Goal: Task Accomplishment & Management: Complete application form

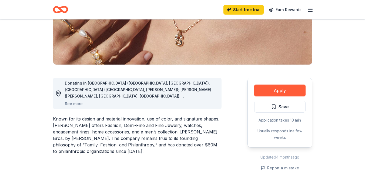
scroll to position [119, 0]
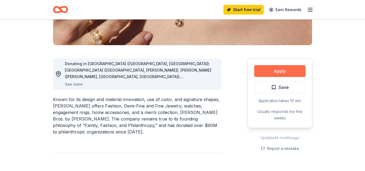
click at [275, 72] on button "Apply" at bounding box center [280, 71] width 51 height 12
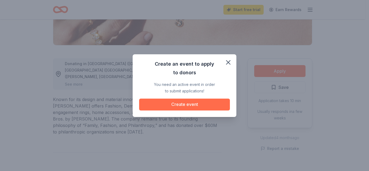
click at [182, 105] on button "Create event" at bounding box center [184, 105] width 91 height 12
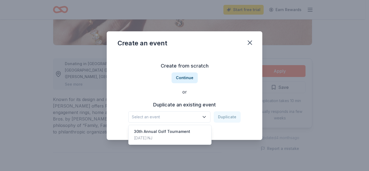
click at [206, 117] on icon "button" at bounding box center [204, 116] width 3 height 1
click at [193, 131] on div "30th Annual Golf Tournament [DATE] · [GEOGRAPHIC_DATA]" at bounding box center [170, 134] width 81 height 17
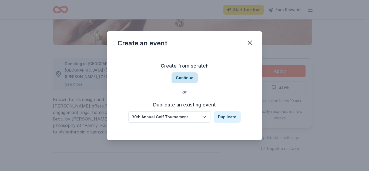
click at [181, 80] on button "Continue" at bounding box center [185, 77] width 26 height 11
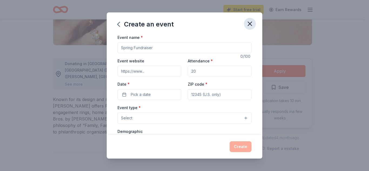
click at [250, 24] on icon "button" at bounding box center [250, 24] width 8 height 8
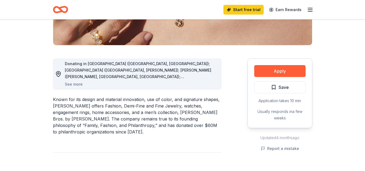
click at [312, 9] on icon "button" at bounding box center [310, 9] width 6 height 6
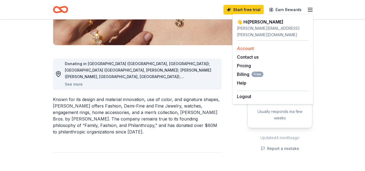
click at [242, 46] on link "Account" at bounding box center [245, 48] width 17 height 5
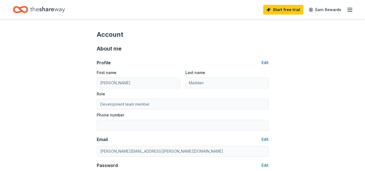
click at [351, 12] on icon "button" at bounding box center [350, 9] width 6 height 6
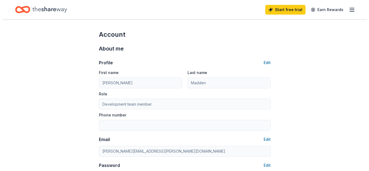
scroll to position [119, 0]
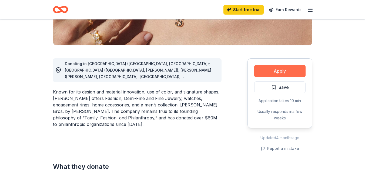
click at [280, 68] on button "Apply" at bounding box center [280, 71] width 51 height 12
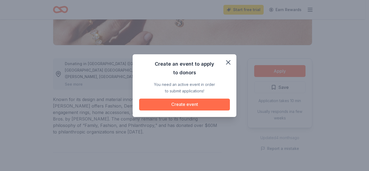
click at [201, 105] on button "Create event" at bounding box center [184, 105] width 91 height 12
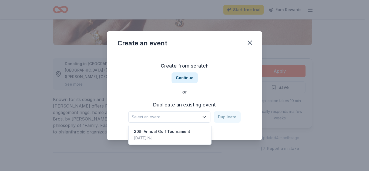
click at [207, 118] on icon "button" at bounding box center [204, 116] width 5 height 5
click at [200, 135] on div "30th Annual Golf Tournament [DATE] · [GEOGRAPHIC_DATA]" at bounding box center [170, 134] width 81 height 17
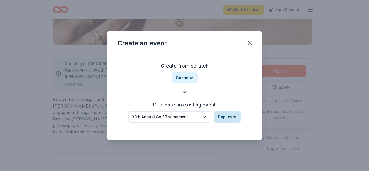
click at [230, 117] on button "Duplicate" at bounding box center [227, 116] width 27 height 11
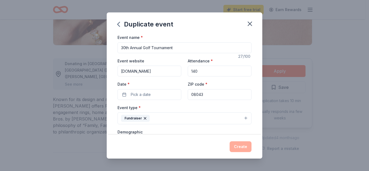
click at [129, 48] on input "30th Annual Golf Tournament" at bounding box center [185, 47] width 134 height 11
type input "31st Annual Golf Tournament"
click at [155, 93] on button "Pick a date" at bounding box center [150, 94] width 64 height 11
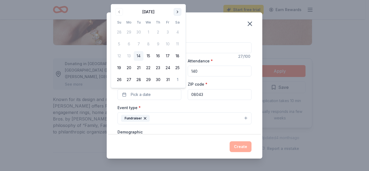
click at [178, 13] on button "Go to next month" at bounding box center [178, 12] width 8 height 8
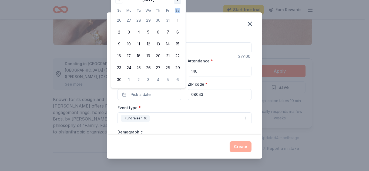
click at [178, 13] on th "Sa" at bounding box center [178, 11] width 10 height 6
click at [177, 1] on button "Go to next month" at bounding box center [178, 0] width 8 height 8
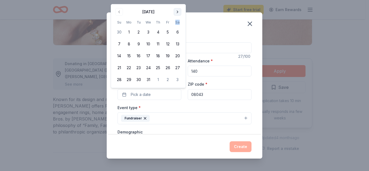
click at [177, 10] on button "Go to next month" at bounding box center [178, 12] width 8 height 8
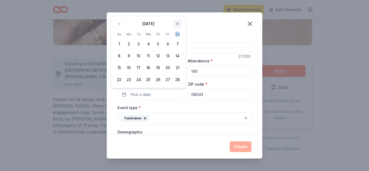
click at [179, 24] on button "Go to next month" at bounding box center [178, 24] width 8 height 8
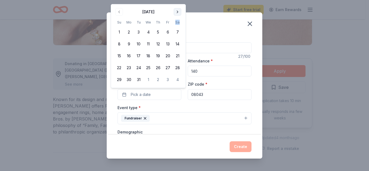
click at [177, 15] on button "Go to next month" at bounding box center [178, 12] width 8 height 8
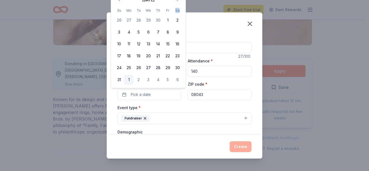
click at [128, 78] on button "1" at bounding box center [129, 80] width 10 height 10
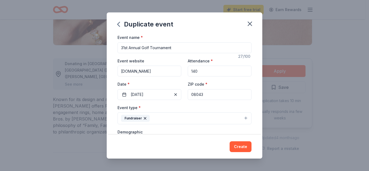
click at [215, 105] on div "Event type * Fundraiser" at bounding box center [185, 114] width 134 height 20
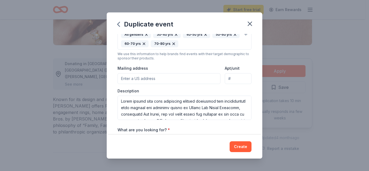
scroll to position [114, 0]
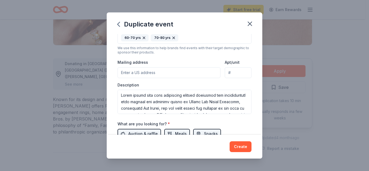
click at [148, 72] on input "Mailing address" at bounding box center [169, 72] width 103 height 11
type input "[STREET_ADDRESS]"
click at [252, 86] on div "Event name * 31st Annual Golf Tournament 27 /100 Event website [DOMAIN_NAME] At…" at bounding box center [185, 84] width 156 height 101
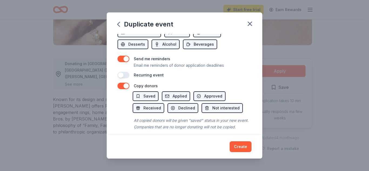
scroll to position [227, 0]
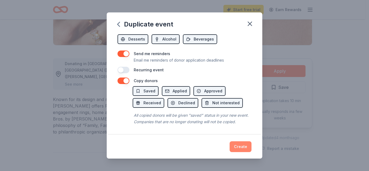
click at [245, 144] on button "Create" at bounding box center [241, 146] width 22 height 11
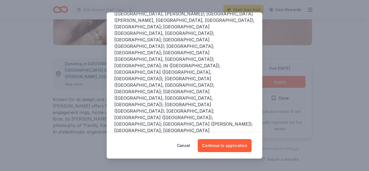
scroll to position [90, 0]
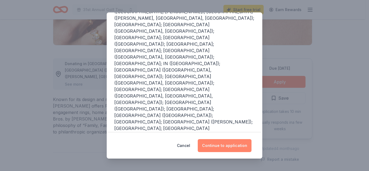
click at [235, 145] on button "Continue to application" at bounding box center [225, 145] width 54 height 13
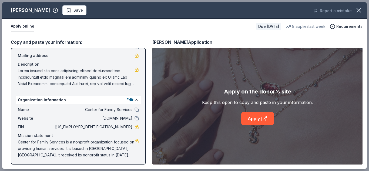
scroll to position [38, 0]
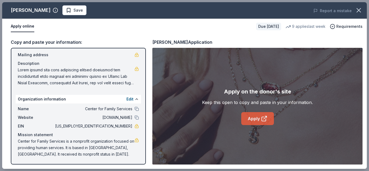
click at [266, 120] on icon at bounding box center [264, 118] width 6 height 6
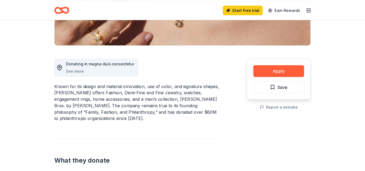
scroll to position [108, 0]
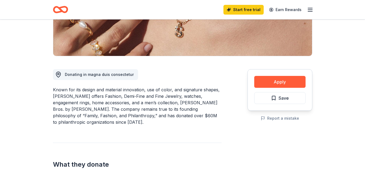
click at [97, 102] on div "Known for its design and material innovation, use of color, and signature shape…" at bounding box center [137, 106] width 169 height 39
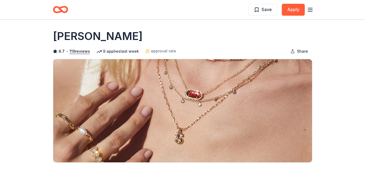
scroll to position [0, 0]
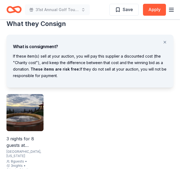
scroll to position [335, 0]
